Goal: Use online tool/utility: Use online tool/utility

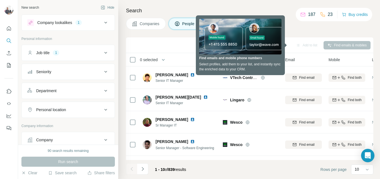
click at [307, 38] on div "Sync to Pipedrive Add to list Find emails & mobiles" at bounding box center [250, 45] width 248 height 16
click at [271, 65] on th "Company" at bounding box center [251, 59] width 62 height 13
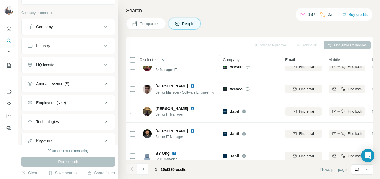
scroll to position [113, 0]
click at [104, 65] on icon at bounding box center [105, 65] width 7 height 7
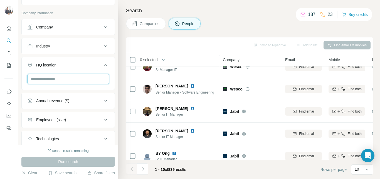
click at [53, 81] on input "text" at bounding box center [68, 79] width 82 height 10
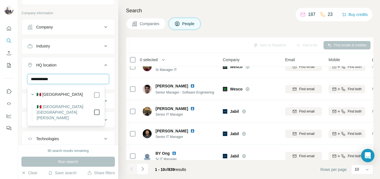
type input "**********"
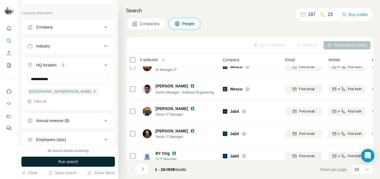
click at [71, 162] on span "Run search" at bounding box center [68, 161] width 20 height 6
